Goal: Entertainment & Leisure: Browse casually

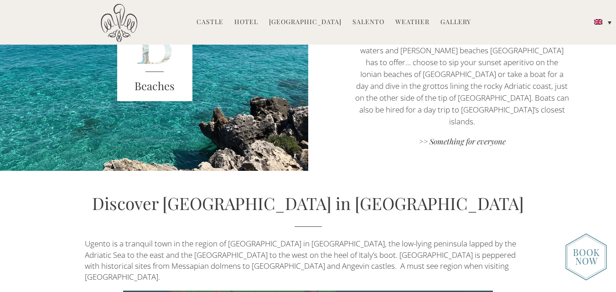
scroll to position [1959, 0]
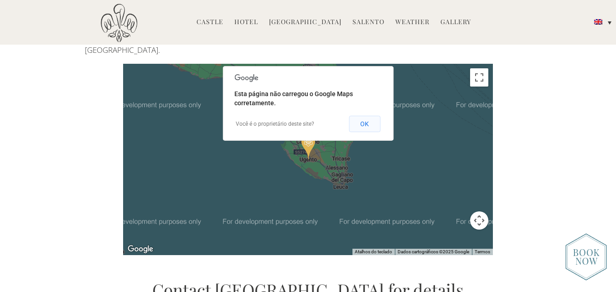
click at [362, 116] on button "OK" at bounding box center [364, 124] width 31 height 16
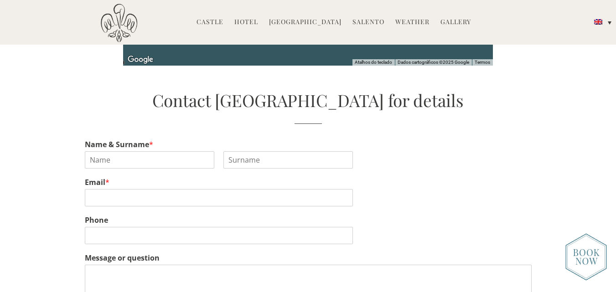
scroll to position [2141, 0]
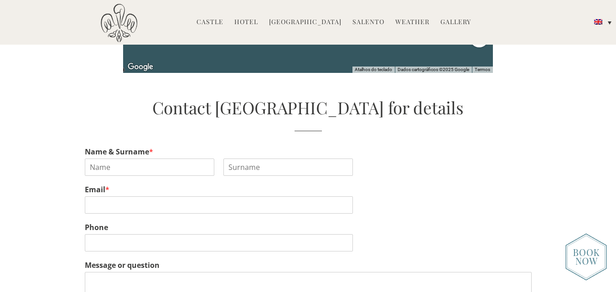
click at [215, 21] on link "Castle" at bounding box center [209, 22] width 27 height 10
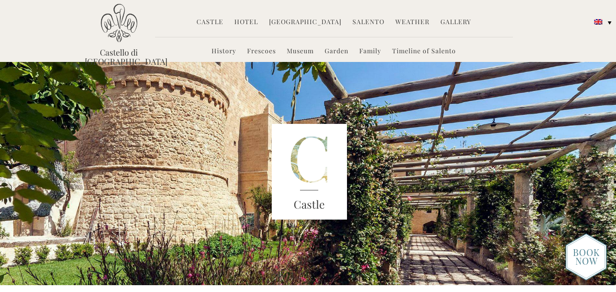
click at [248, 22] on link "Hotel" at bounding box center [246, 22] width 24 height 10
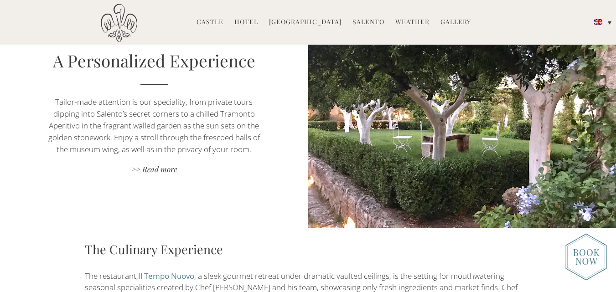
scroll to position [957, 0]
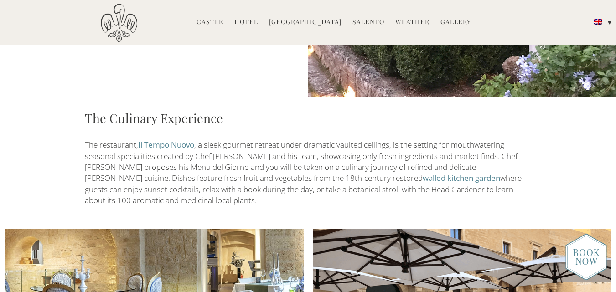
click at [450, 22] on link "Gallery" at bounding box center [455, 22] width 31 height 10
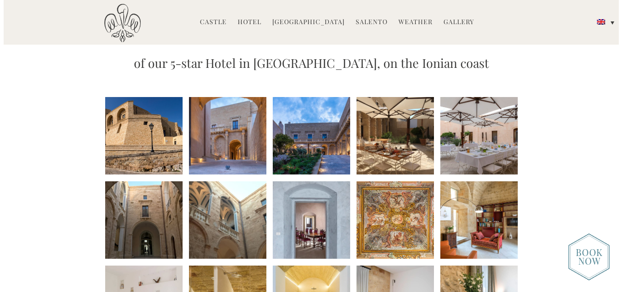
scroll to position [91, 0]
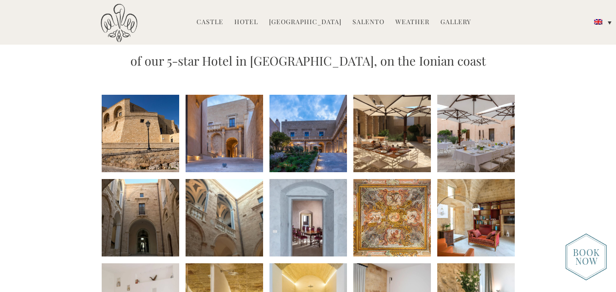
click at [144, 155] on li at bounding box center [140, 133] width 77 height 77
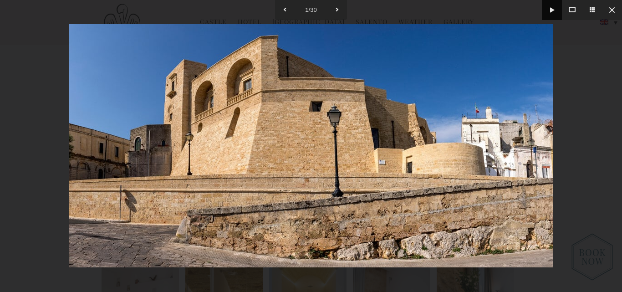
click at [551, 10] on button at bounding box center [552, 10] width 20 height 20
click at [334, 8] on button at bounding box center [337, 10] width 20 height 20
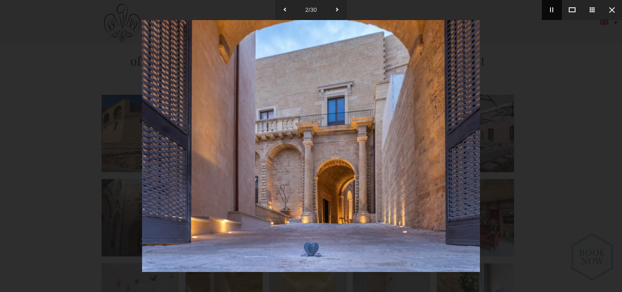
click at [554, 10] on button at bounding box center [552, 10] width 20 height 20
click at [336, 8] on button at bounding box center [337, 10] width 20 height 20
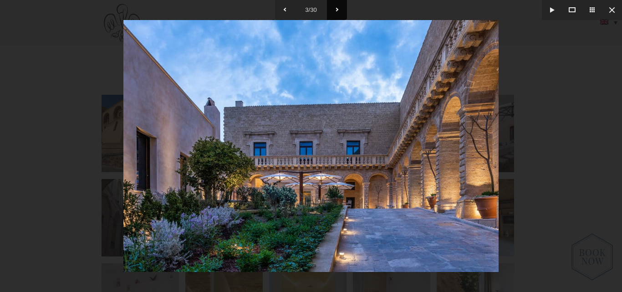
click at [336, 8] on button at bounding box center [337, 10] width 20 height 20
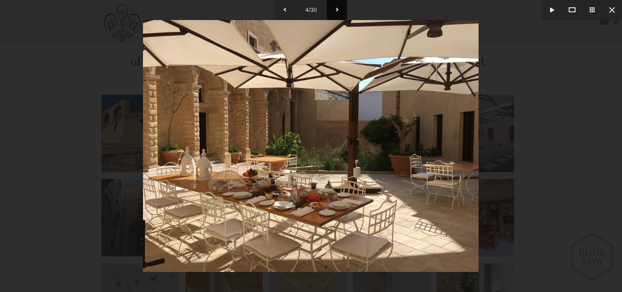
click at [336, 8] on button at bounding box center [337, 10] width 20 height 20
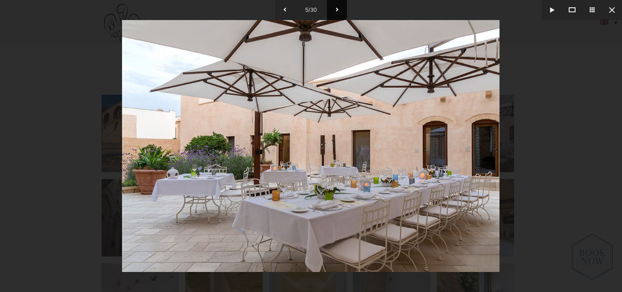
click at [336, 8] on button at bounding box center [337, 10] width 20 height 20
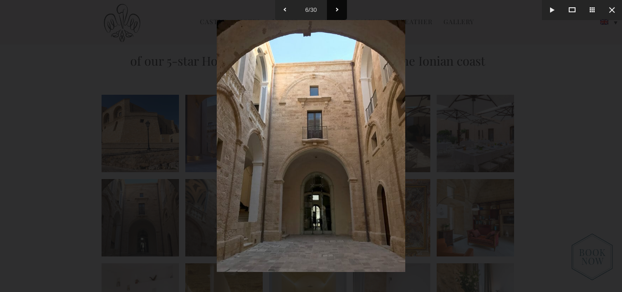
click at [336, 8] on button at bounding box center [337, 10] width 20 height 20
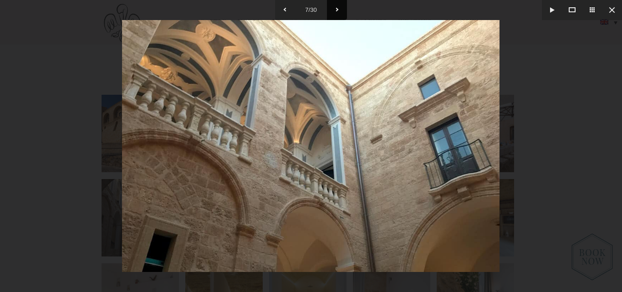
click at [336, 8] on button at bounding box center [337, 10] width 20 height 20
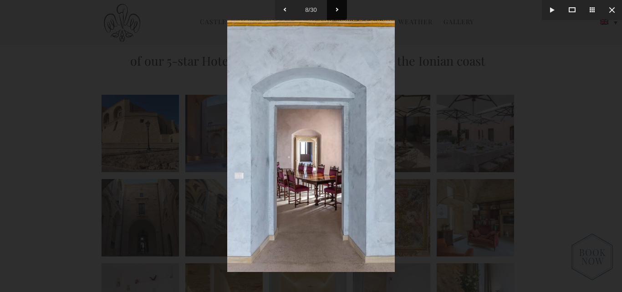
click at [336, 8] on button at bounding box center [337, 10] width 20 height 20
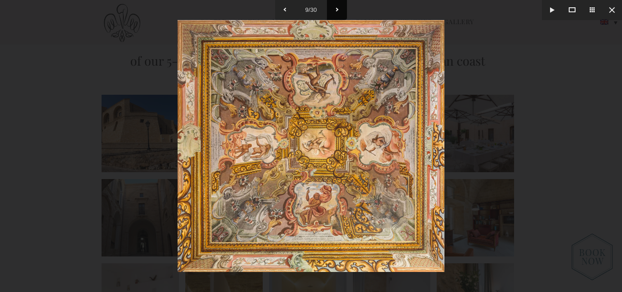
click at [336, 8] on button at bounding box center [337, 10] width 20 height 20
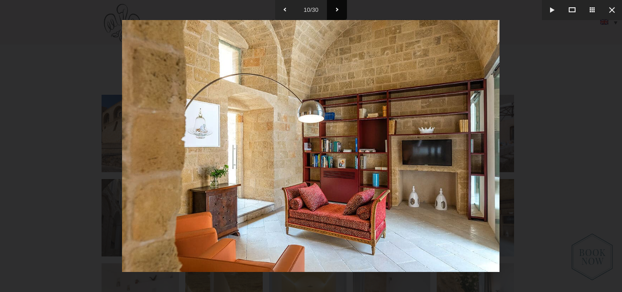
click at [336, 8] on button at bounding box center [337, 10] width 20 height 20
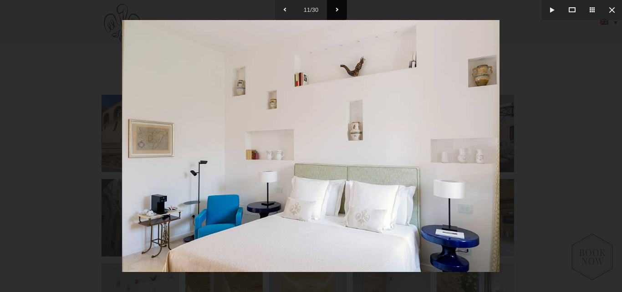
click at [336, 8] on button at bounding box center [337, 10] width 20 height 20
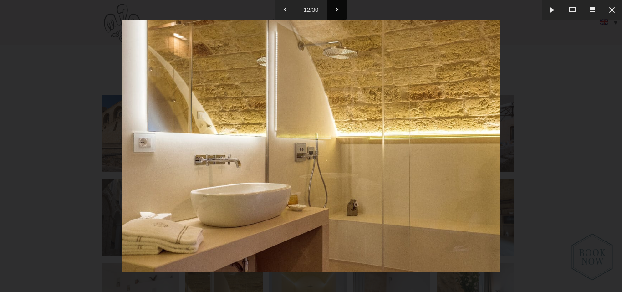
click at [334, 8] on button at bounding box center [337, 10] width 20 height 20
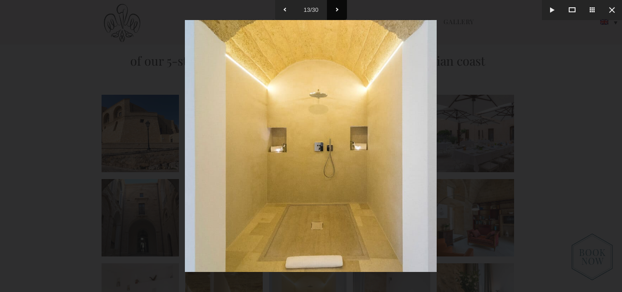
click at [334, 8] on button at bounding box center [337, 10] width 20 height 20
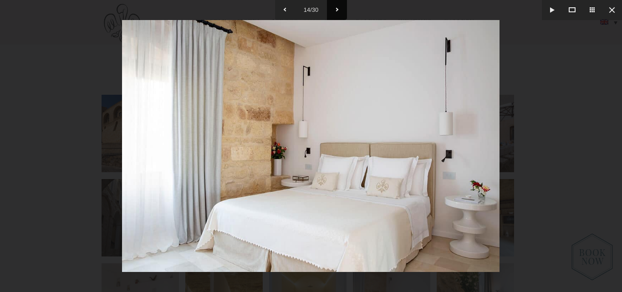
click at [333, 8] on button at bounding box center [337, 10] width 20 height 20
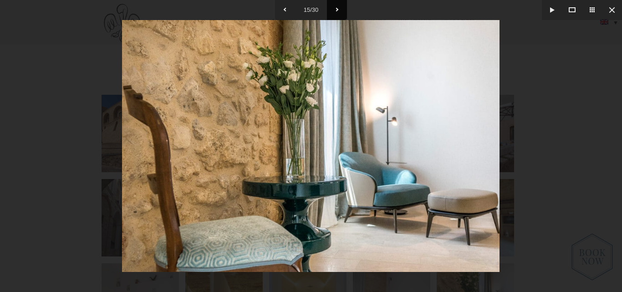
click at [333, 8] on button at bounding box center [337, 10] width 20 height 20
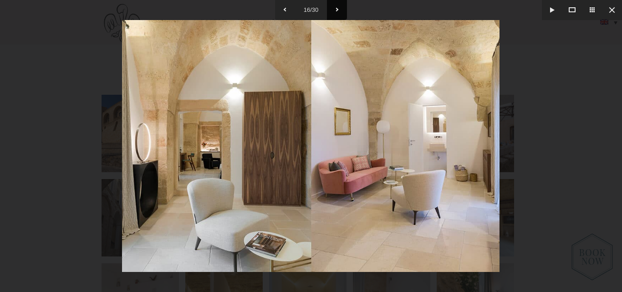
click at [333, 8] on button at bounding box center [337, 10] width 20 height 20
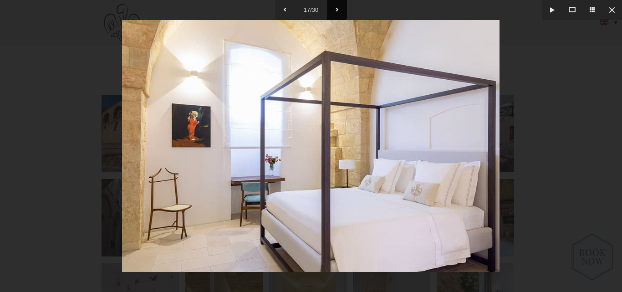
click at [333, 8] on button at bounding box center [337, 10] width 20 height 20
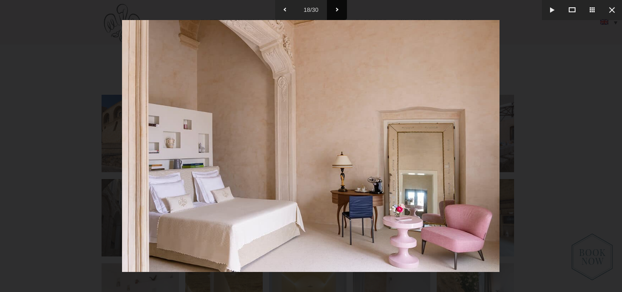
click at [333, 8] on button at bounding box center [337, 10] width 20 height 20
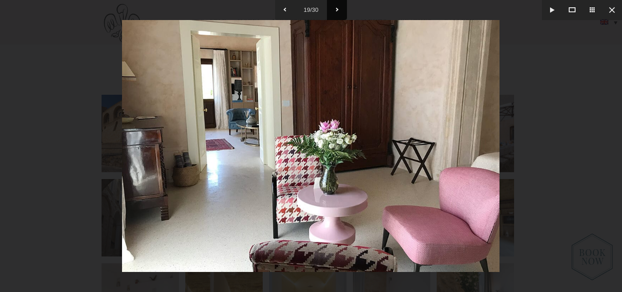
click at [333, 8] on button at bounding box center [337, 10] width 20 height 20
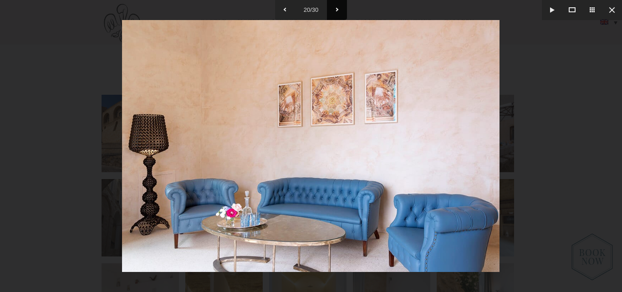
click at [333, 8] on button at bounding box center [337, 10] width 20 height 20
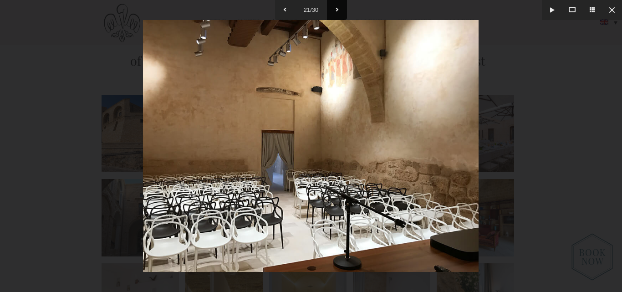
click at [333, 8] on button at bounding box center [337, 10] width 20 height 20
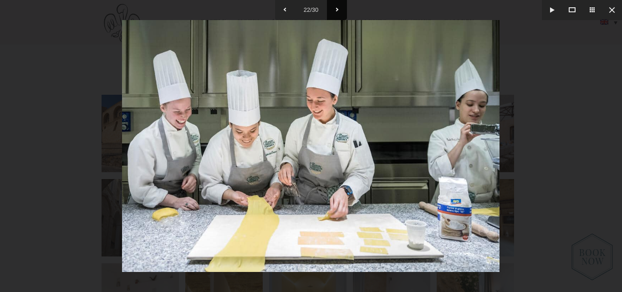
click at [333, 8] on button at bounding box center [337, 10] width 20 height 20
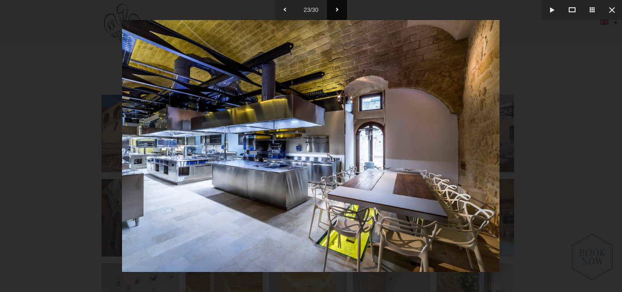
click at [333, 8] on button at bounding box center [337, 10] width 20 height 20
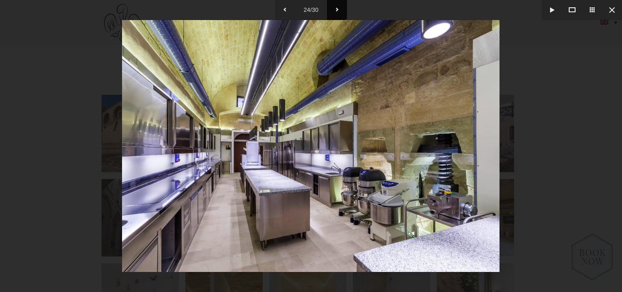
click at [333, 8] on button at bounding box center [337, 10] width 20 height 20
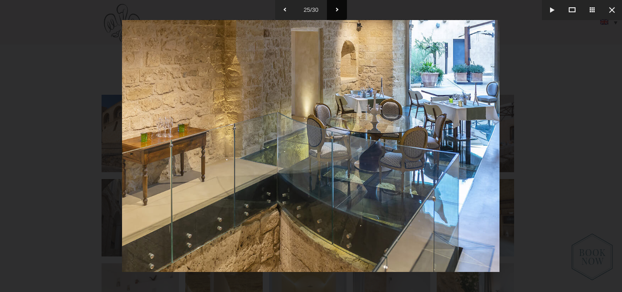
click at [338, 10] on button at bounding box center [337, 10] width 20 height 20
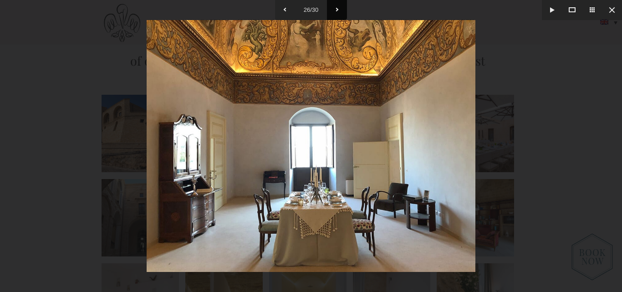
click at [339, 10] on button at bounding box center [337, 10] width 20 height 20
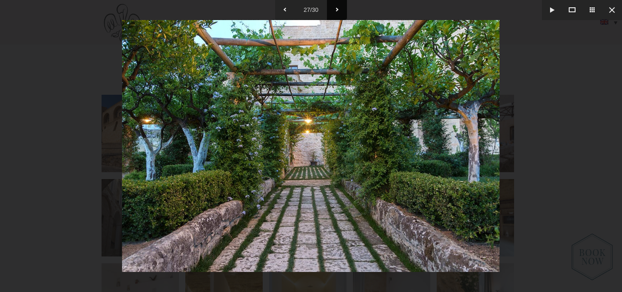
click at [339, 10] on button at bounding box center [337, 10] width 20 height 20
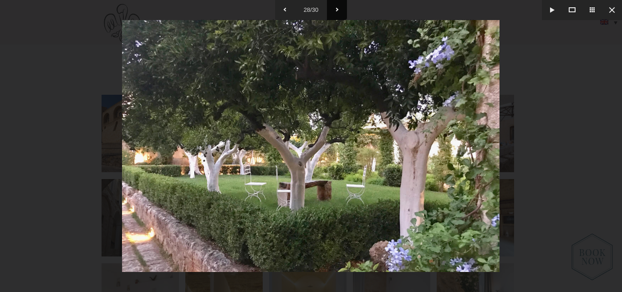
click at [339, 10] on button at bounding box center [337, 10] width 20 height 20
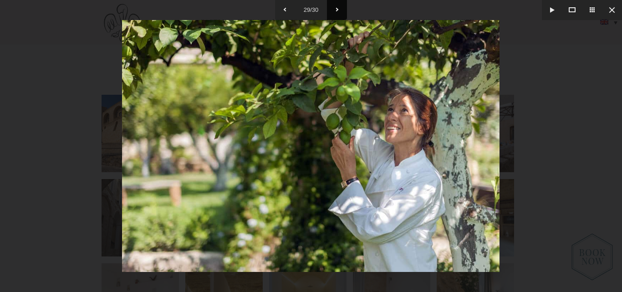
click at [339, 10] on button at bounding box center [337, 10] width 20 height 20
